Goal: Task Accomplishment & Management: Use online tool/utility

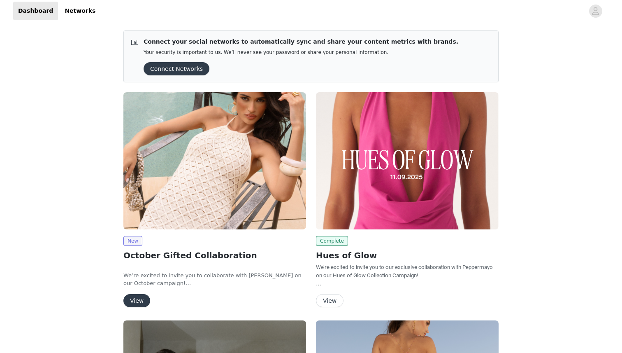
click at [141, 302] on button "View" at bounding box center [136, 300] width 27 height 13
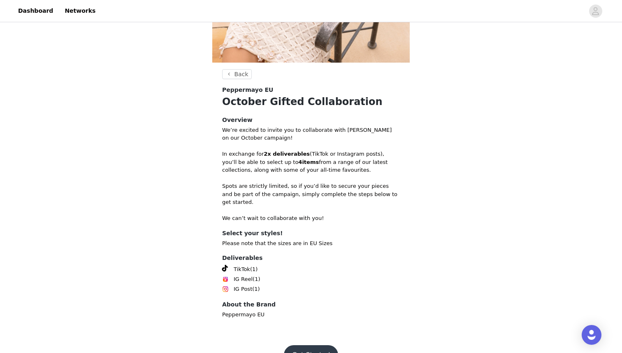
scroll to position [190, 0]
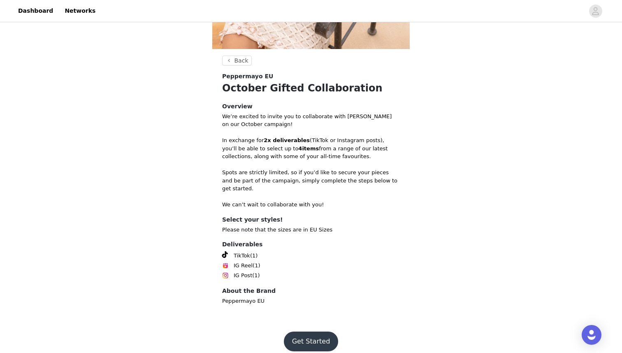
click at [307, 338] on button "Get Started" at bounding box center [311, 341] width 55 height 20
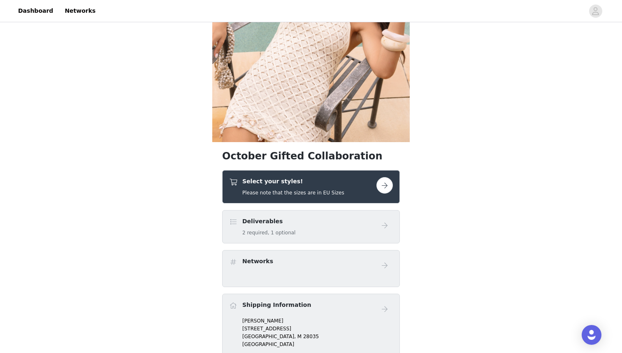
scroll to position [97, 0]
click at [386, 185] on button "button" at bounding box center [385, 185] width 16 height 16
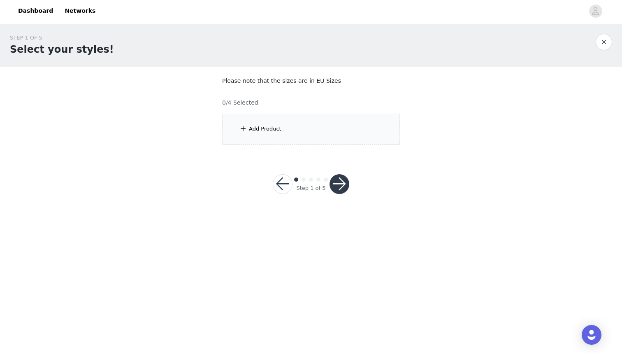
click at [291, 137] on div "Add Product" at bounding box center [311, 129] width 178 height 31
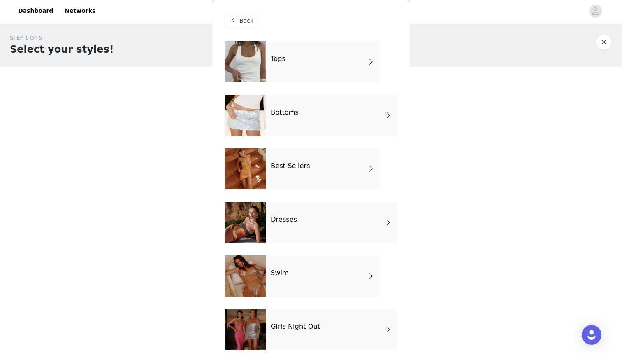
click at [292, 59] on div "Tops" at bounding box center [323, 61] width 114 height 41
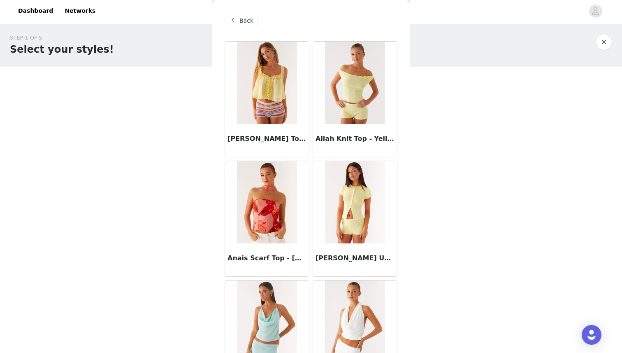
click at [242, 24] on span "Back" at bounding box center [247, 20] width 14 height 9
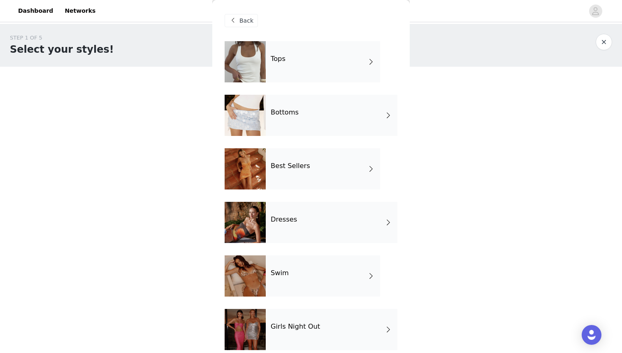
click at [284, 69] on div "Tops" at bounding box center [323, 61] width 114 height 41
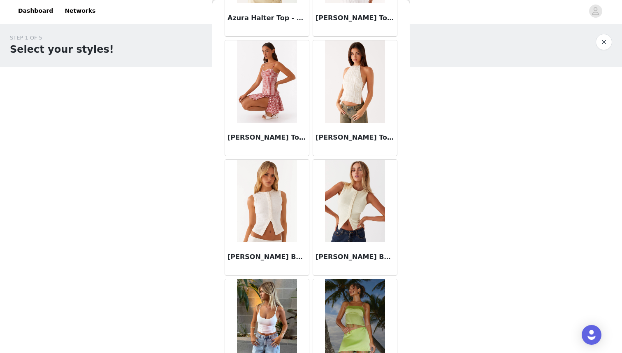
click at [366, 83] on img at bounding box center [355, 81] width 60 height 82
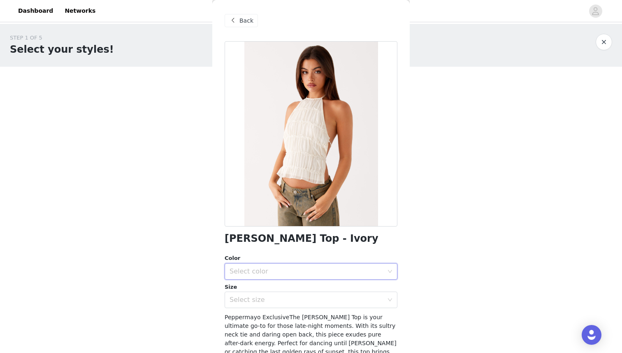
click at [282, 264] on div "Select color" at bounding box center [309, 271] width 158 height 16
click at [277, 289] on li "Ivory" at bounding box center [311, 289] width 173 height 13
click at [270, 303] on div "Select size" at bounding box center [307, 300] width 154 height 8
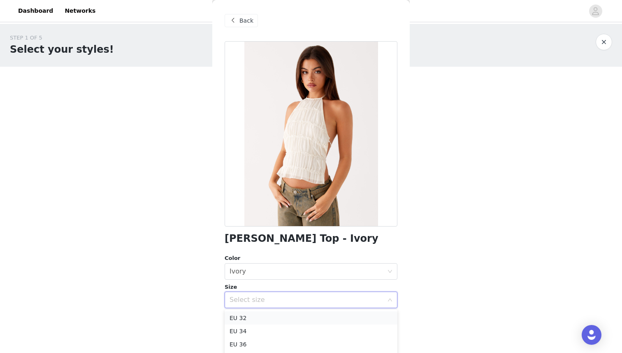
click at [270, 316] on li "EU 32" at bounding box center [311, 317] width 173 height 13
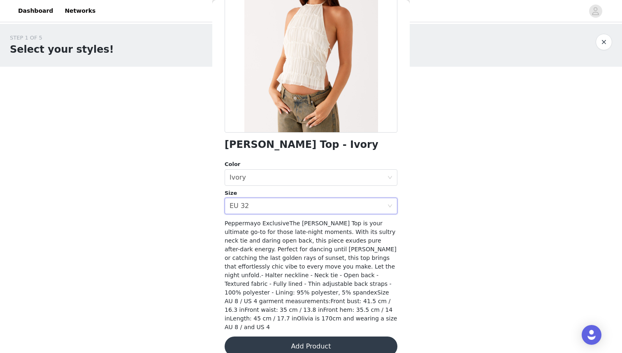
scroll to position [98, 0]
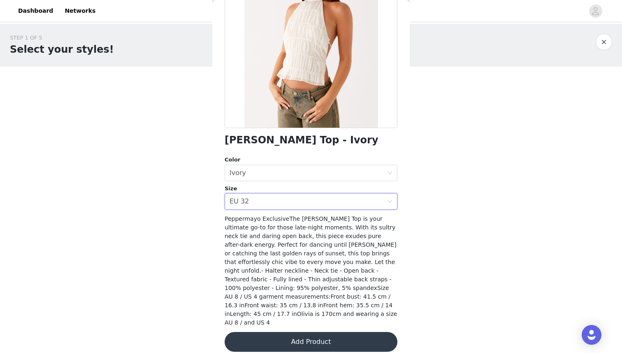
click at [290, 335] on button "Add Product" at bounding box center [311, 342] width 173 height 20
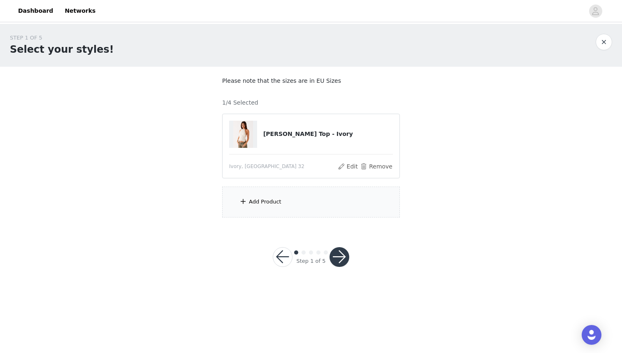
click at [301, 207] on div "Add Product" at bounding box center [311, 201] width 178 height 31
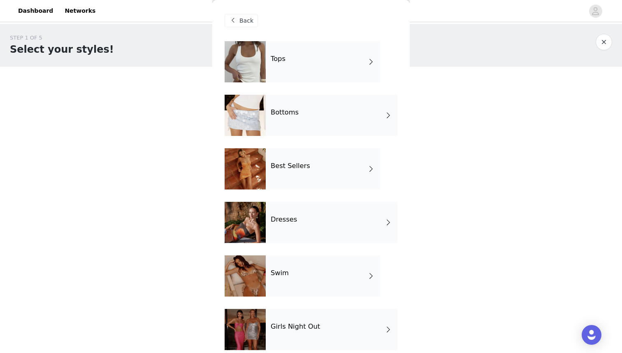
click at [299, 122] on div "Bottoms" at bounding box center [332, 115] width 132 height 41
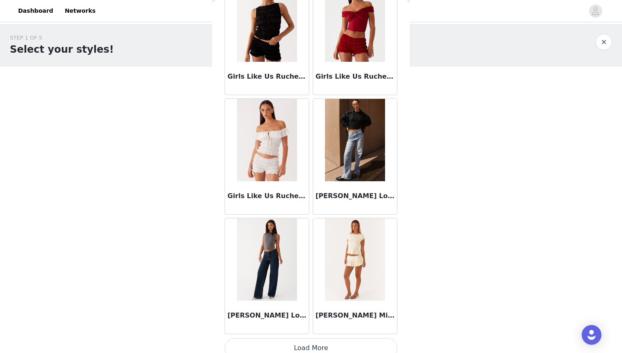
scroll to position [907, 0]
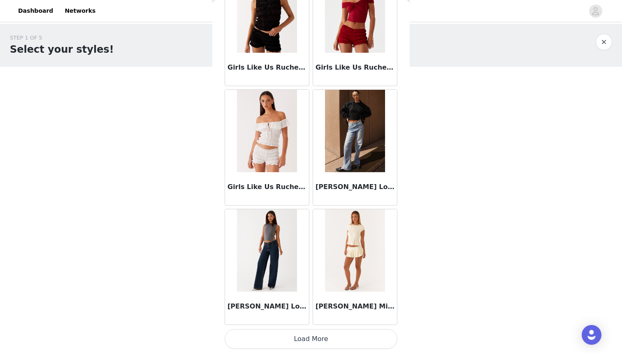
click at [310, 340] on button "Load More" at bounding box center [311, 339] width 173 height 20
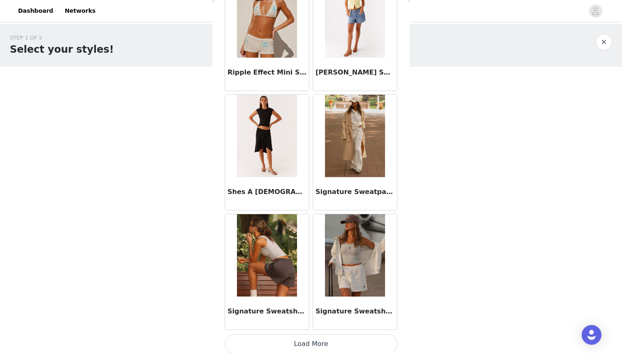
scroll to position [2101, 0]
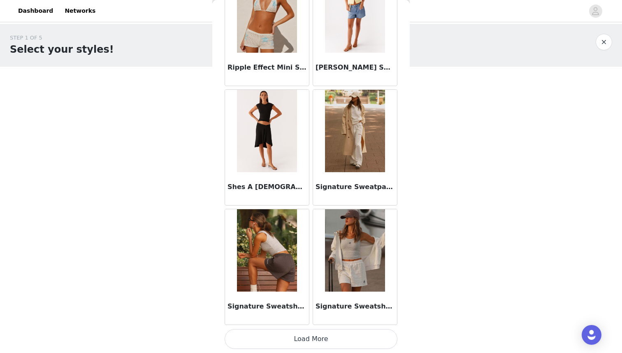
click at [312, 341] on button "Load More" at bounding box center [311, 339] width 173 height 20
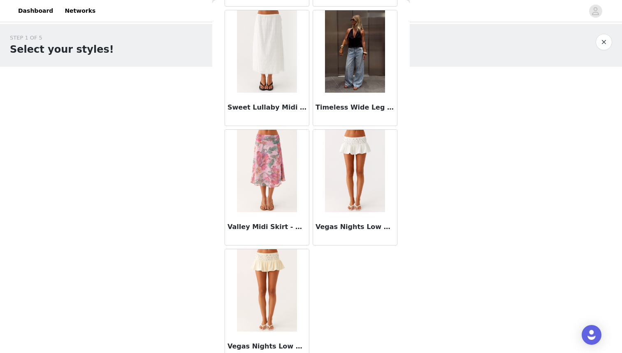
scroll to position [2552, 0]
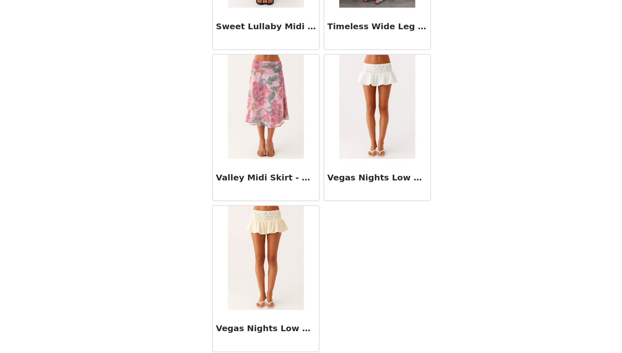
click at [292, 280] on img at bounding box center [267, 276] width 60 height 82
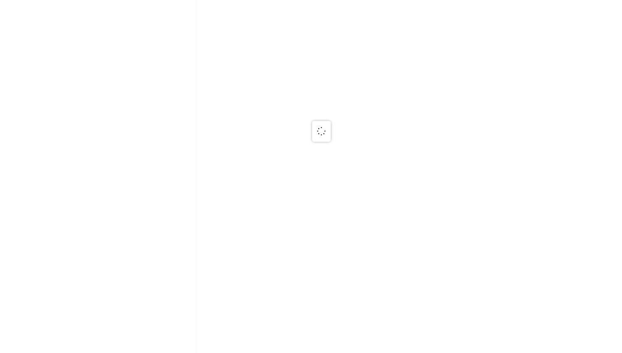
scroll to position [0, 0]
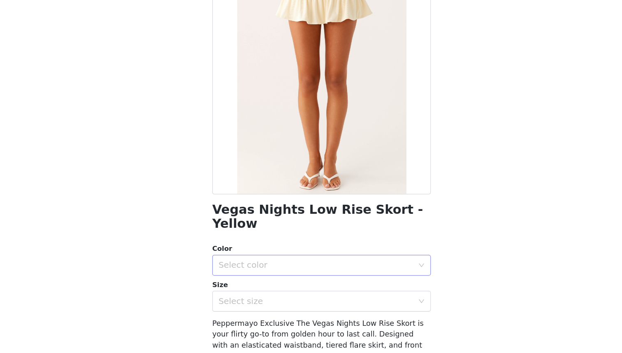
click at [286, 278] on div "Select color" at bounding box center [307, 282] width 154 height 8
click at [284, 285] on li "Yellow" at bounding box center [311, 289] width 173 height 13
click at [281, 307] on div "Select size" at bounding box center [307, 311] width 154 height 8
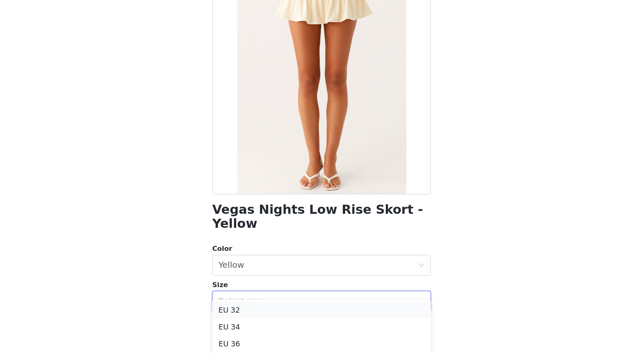
click at [275, 317] on li "EU 32" at bounding box center [311, 317] width 173 height 13
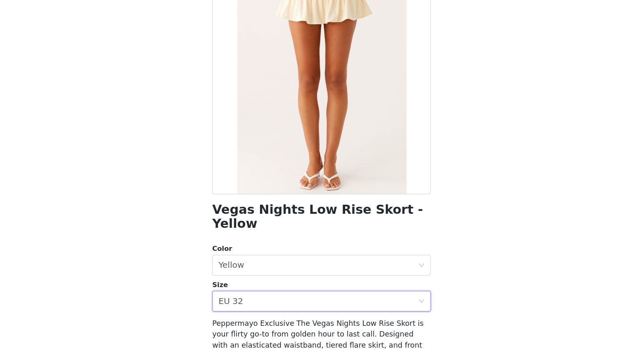
scroll to position [81, 0]
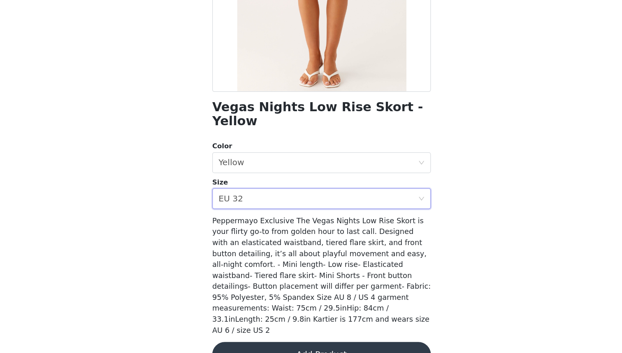
click at [288, 343] on button "Add Product" at bounding box center [311, 353] width 173 height 20
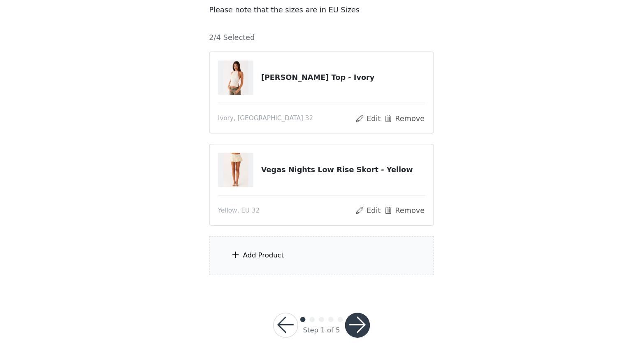
click at [288, 274] on div "Add Product" at bounding box center [311, 274] width 178 height 31
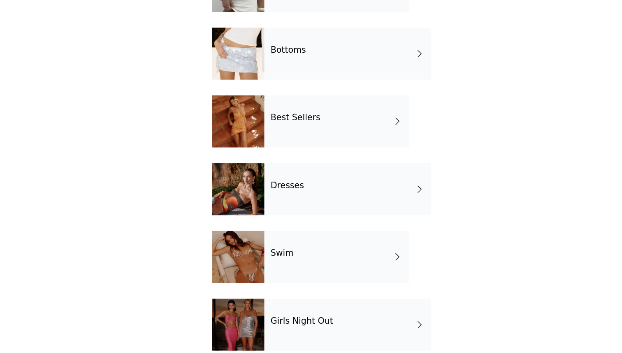
click at [270, 178] on div "Best Sellers" at bounding box center [323, 168] width 114 height 41
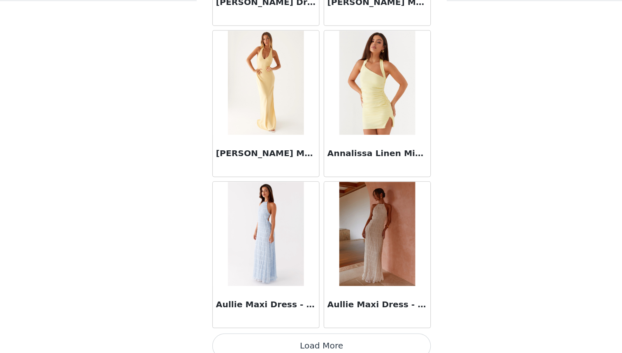
scroll to position [6, 0]
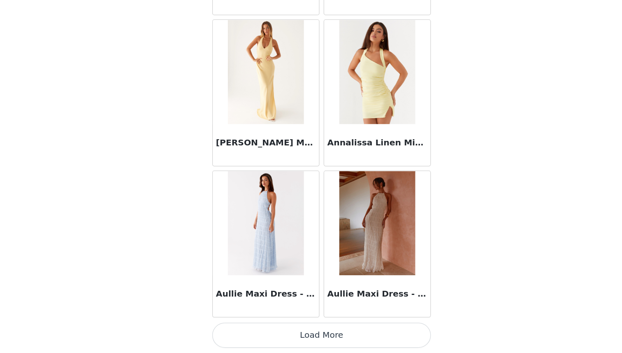
click at [311, 337] on button "Load More" at bounding box center [311, 339] width 173 height 20
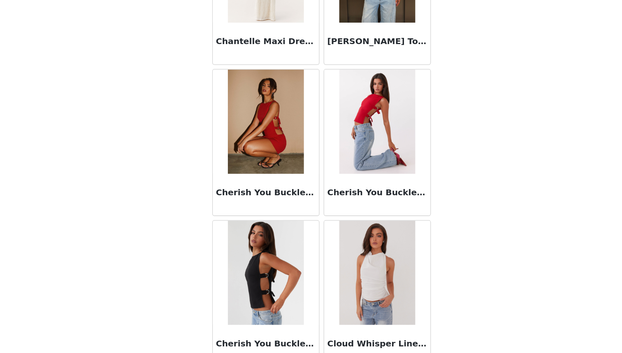
scroll to position [2101, 0]
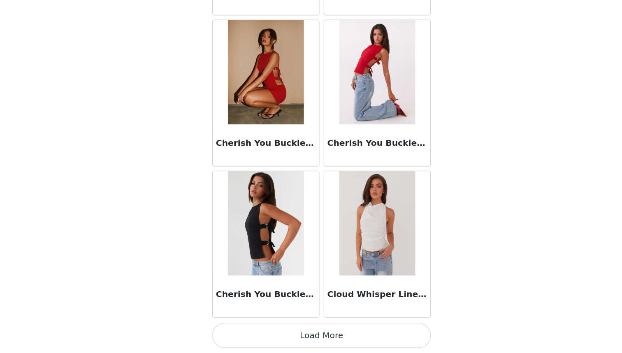
click at [310, 336] on button "Load More" at bounding box center [311, 339] width 173 height 20
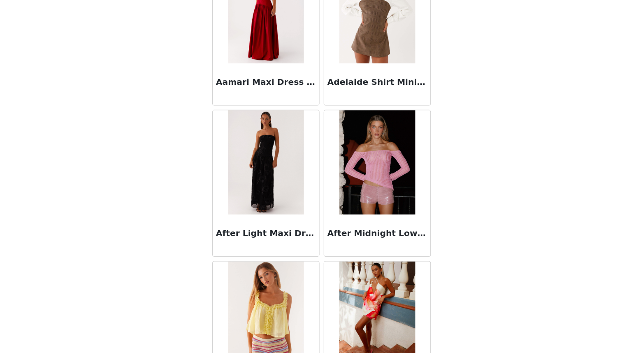
scroll to position [0, 0]
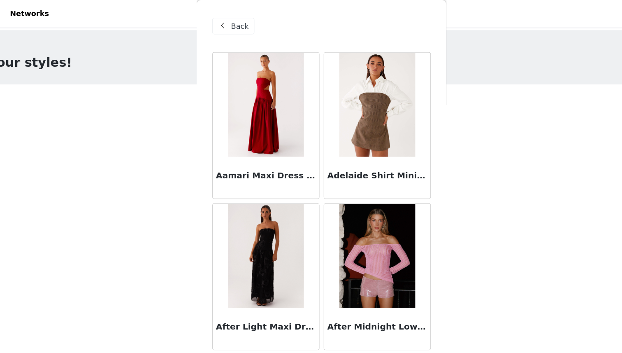
click at [238, 23] on span at bounding box center [233, 21] width 10 height 10
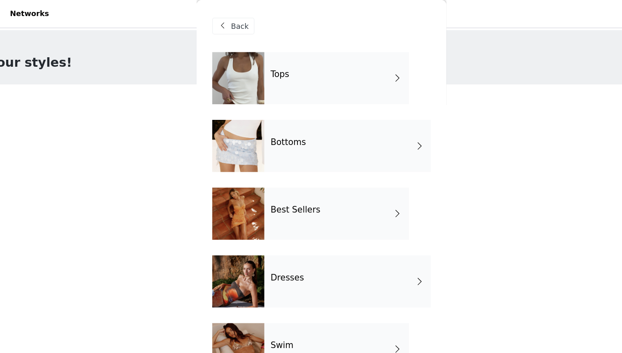
click at [289, 110] on h4 "Bottoms" at bounding box center [285, 112] width 28 height 7
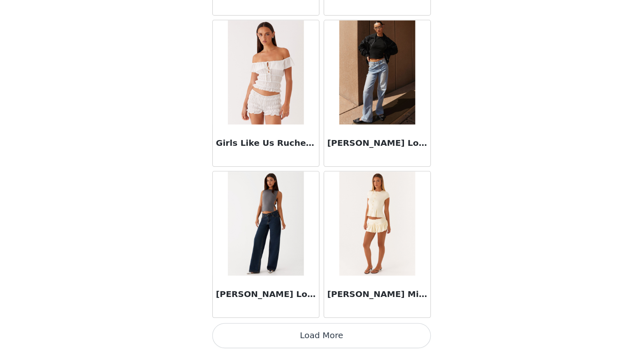
scroll to position [6, 0]
click at [311, 338] on button "Load More" at bounding box center [311, 339] width 173 height 20
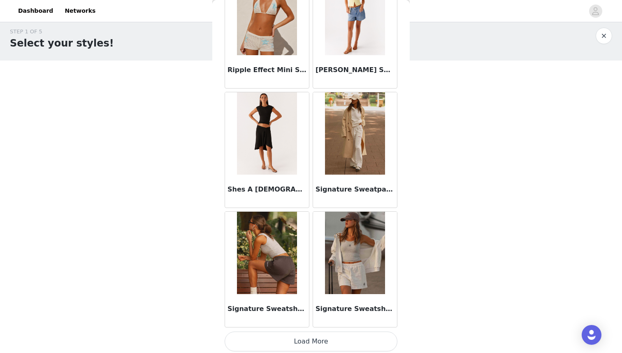
scroll to position [2101, 0]
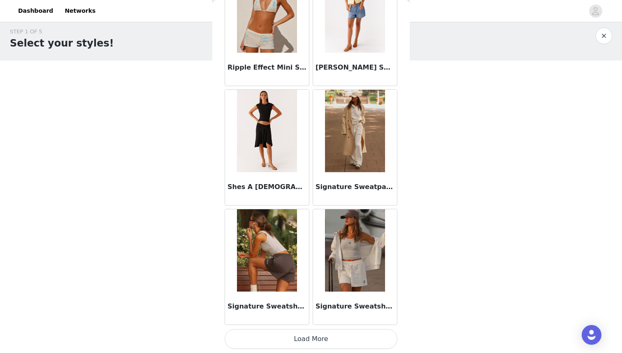
click at [311, 341] on button "Load More" at bounding box center [311, 339] width 173 height 20
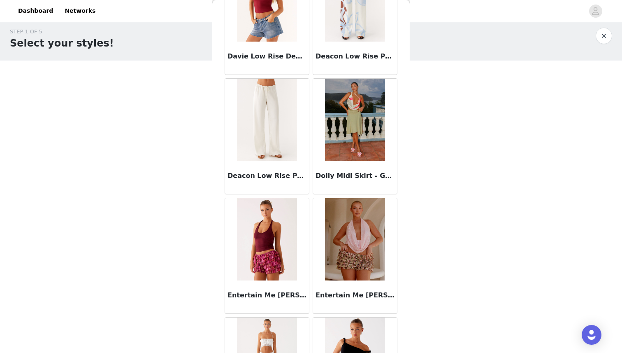
scroll to position [0, 0]
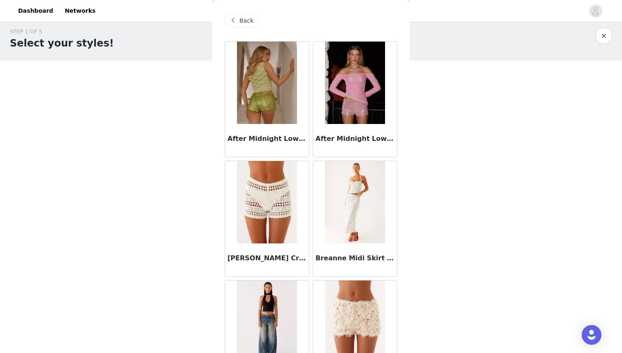
click at [245, 21] on span "Back" at bounding box center [247, 20] width 14 height 9
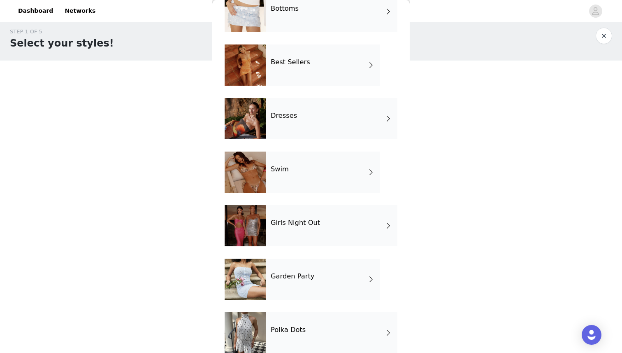
scroll to position [117, 0]
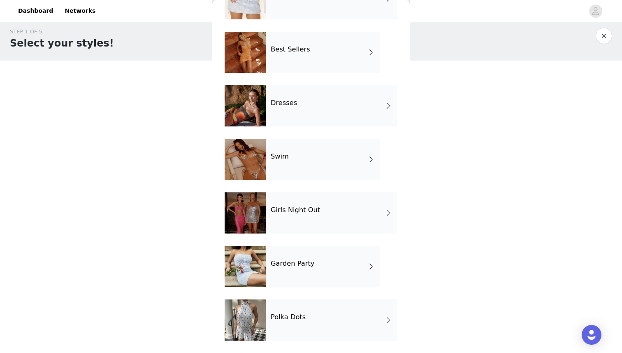
click at [301, 280] on div "Garden Party" at bounding box center [323, 266] width 114 height 41
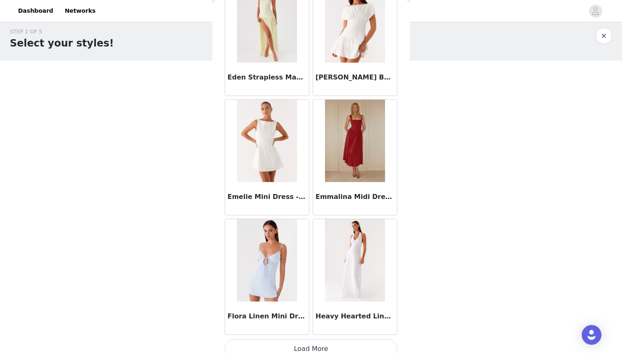
scroll to position [907, 0]
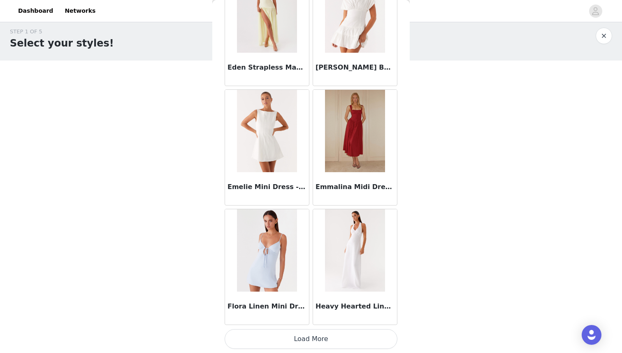
click at [300, 340] on button "Load More" at bounding box center [311, 339] width 173 height 20
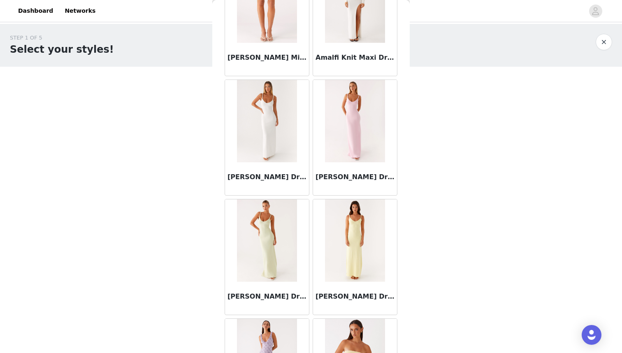
scroll to position [0, 0]
